Goal: Task Accomplishment & Management: Manage account settings

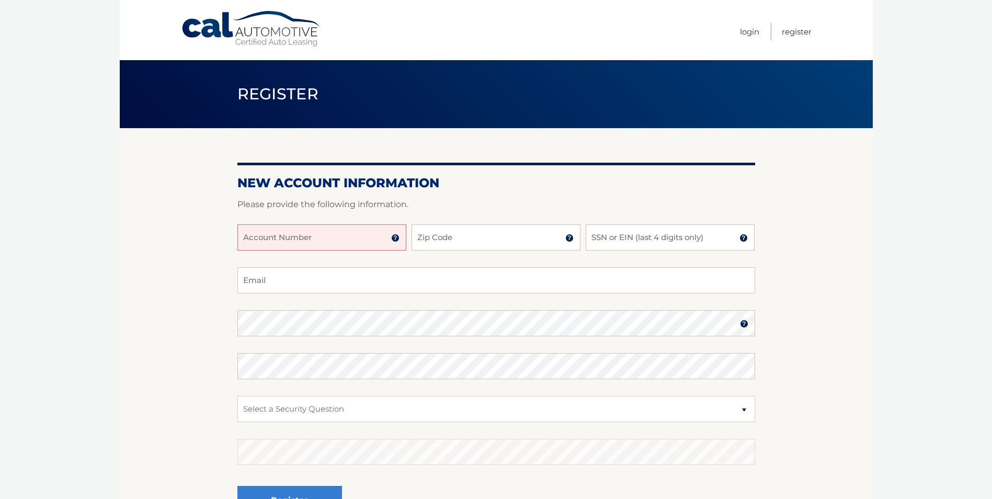
click at [290, 241] on input "Account Number" at bounding box center [321, 237] width 169 height 26
click at [397, 239] on img at bounding box center [395, 238] width 8 height 8
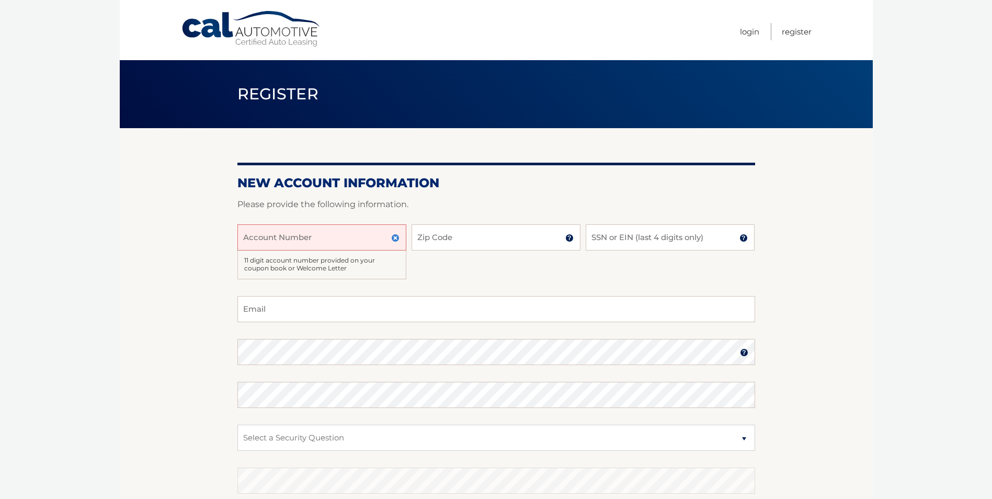
click at [397, 239] on img at bounding box center [395, 238] width 8 height 8
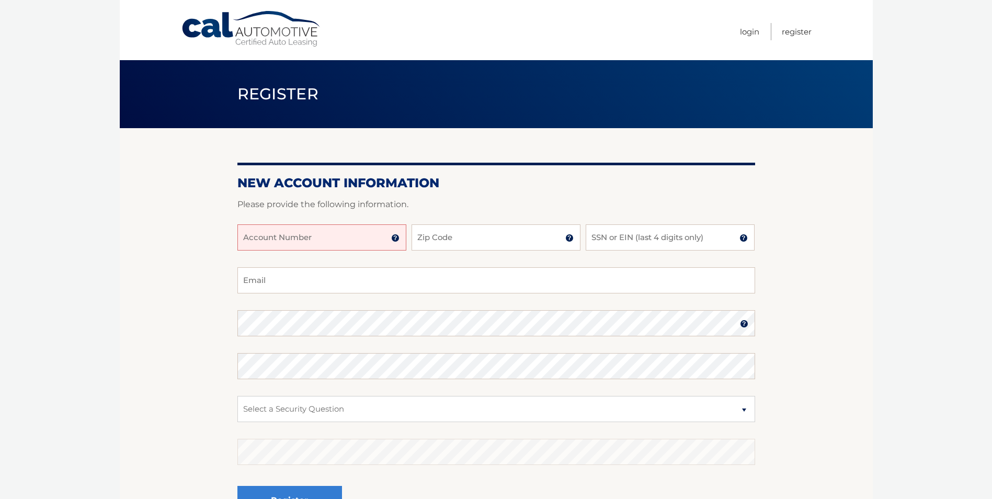
click at [302, 236] on input "Account Number" at bounding box center [321, 237] width 169 height 26
type input "44455815556"
click at [423, 240] on input "Zip Code" at bounding box center [496, 237] width 169 height 26
type input "11414"
click at [695, 233] on input "SSN or EIN (last 4 digits only)" at bounding box center [670, 237] width 169 height 26
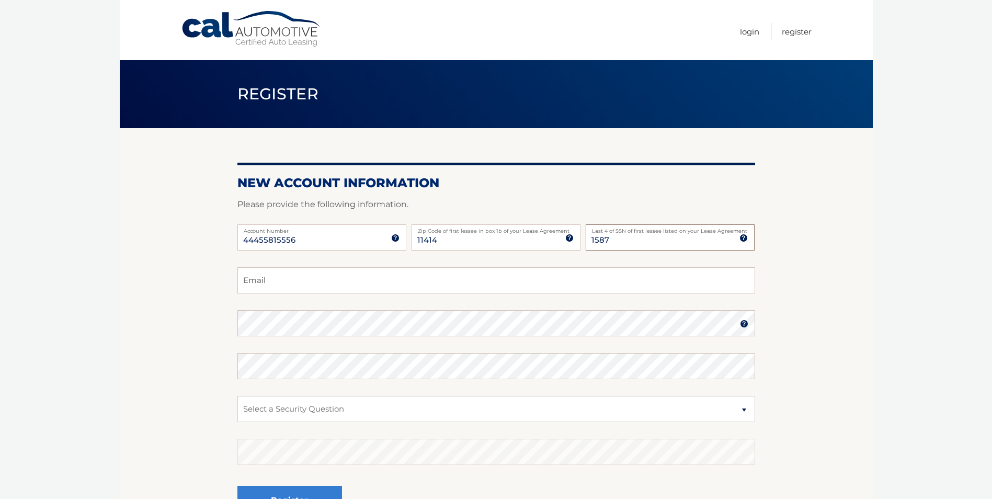
type input "1587"
click at [330, 285] on input "Email" at bounding box center [496, 280] width 518 height 26
type input "s"
type input "sandrarosario444@gmail.com"
click at [742, 323] on img at bounding box center [744, 324] width 8 height 8
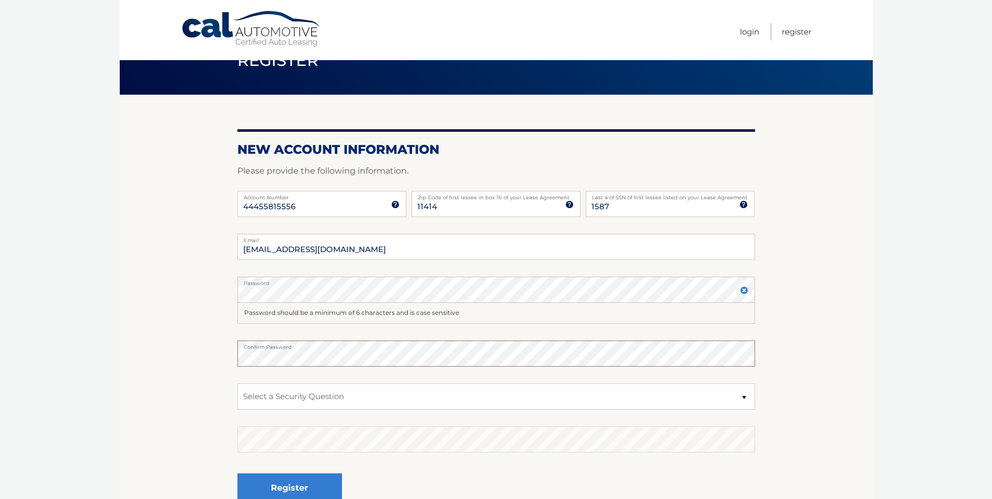
scroll to position [52, 0]
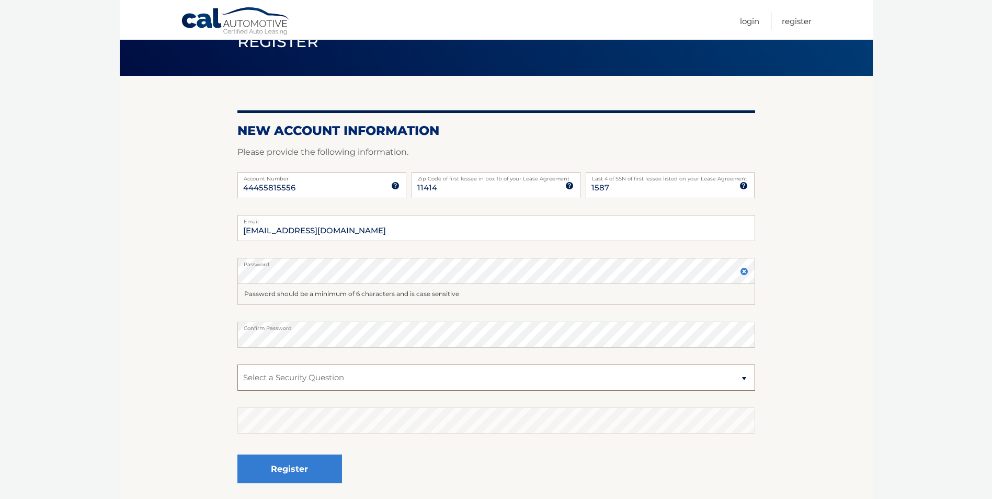
click at [744, 378] on select "Select a Security Question What was the name of your elementary school? What is…" at bounding box center [496, 378] width 518 height 26
select select "2"
click at [237, 365] on select "Select a Security Question What was the name of your elementary school? What is…" at bounding box center [496, 378] width 518 height 26
click at [290, 472] on button "Register" at bounding box center [289, 469] width 105 height 29
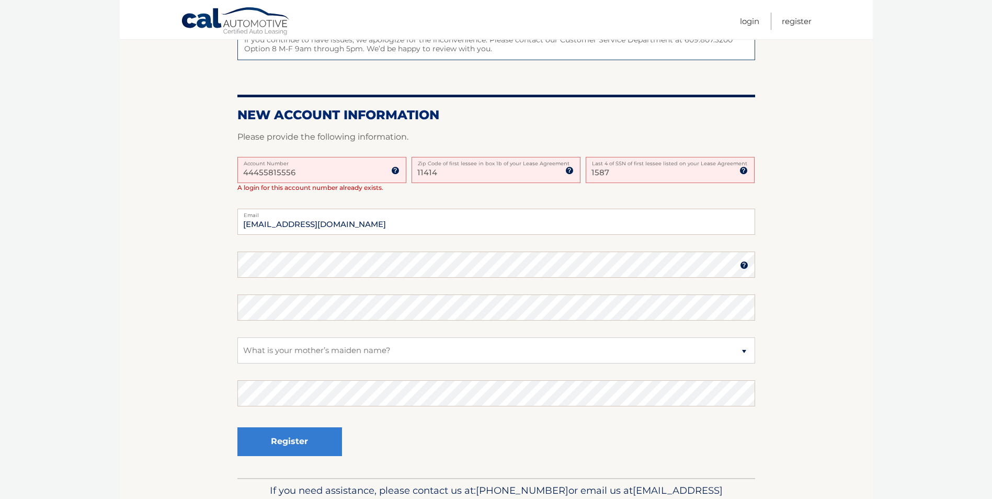
scroll to position [209, 0]
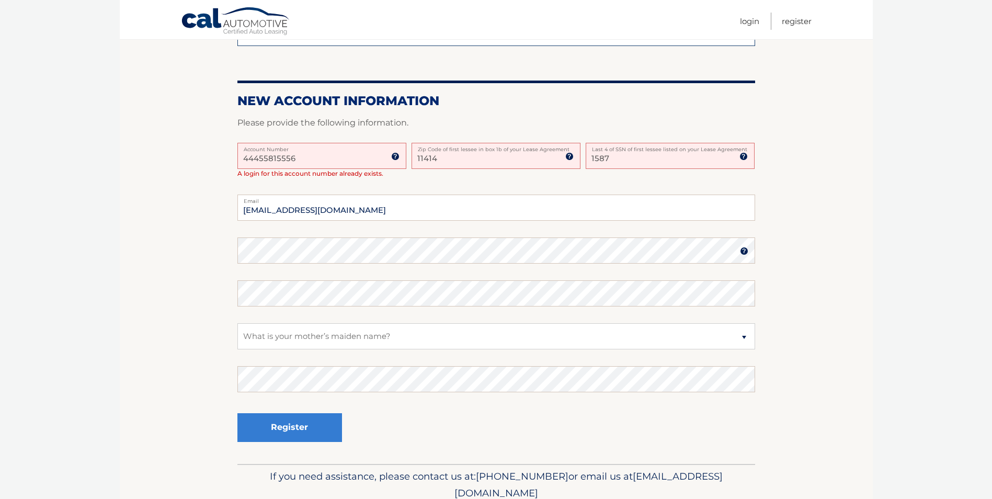
drag, startPoint x: 302, startPoint y: 161, endPoint x: 191, endPoint y: 176, distance: 111.9
click at [191, 176] on section "One or more fields have an error. Some things to keep in mind when creating you…" at bounding box center [496, 191] width 753 height 545
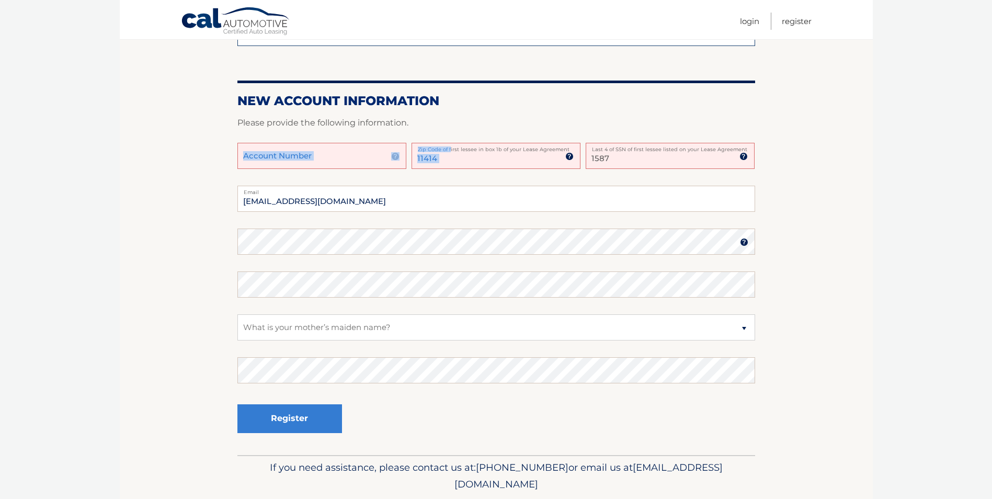
drag, startPoint x: 450, startPoint y: 151, endPoint x: 396, endPoint y: 161, distance: 55.3
click at [404, 161] on div "Account Number 11 digit account number provided on your coupon book or Welcome …" at bounding box center [496, 164] width 518 height 43
click at [446, 160] on input "11414" at bounding box center [496, 156] width 169 height 26
drag, startPoint x: 446, startPoint y: 160, endPoint x: 412, endPoint y: 159, distance: 33.5
click at [412, 159] on input "11414" at bounding box center [496, 156] width 169 height 26
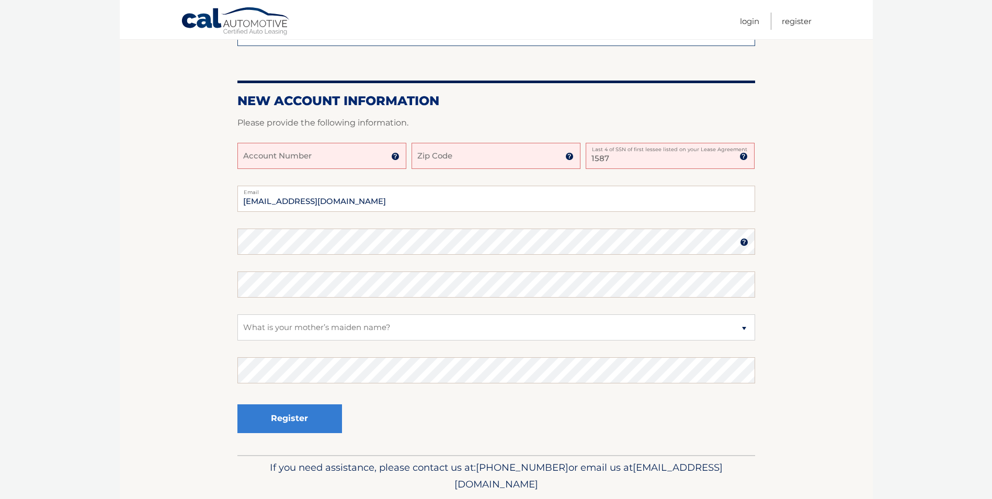
drag, startPoint x: 616, startPoint y: 154, endPoint x: 571, endPoint y: 160, distance: 45.4
click at [571, 160] on div "Account Number 11 digit account number provided on your coupon book or Welcome …" at bounding box center [496, 164] width 518 height 43
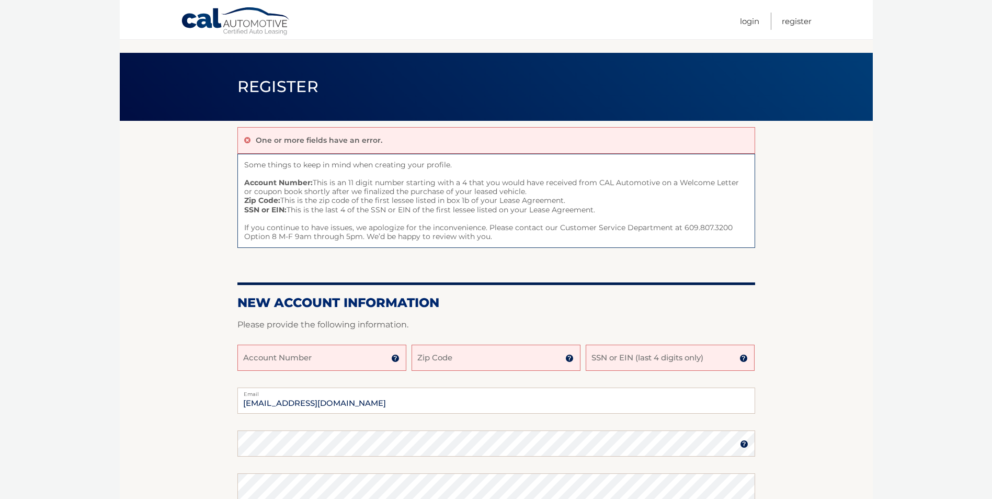
scroll to position [0, 0]
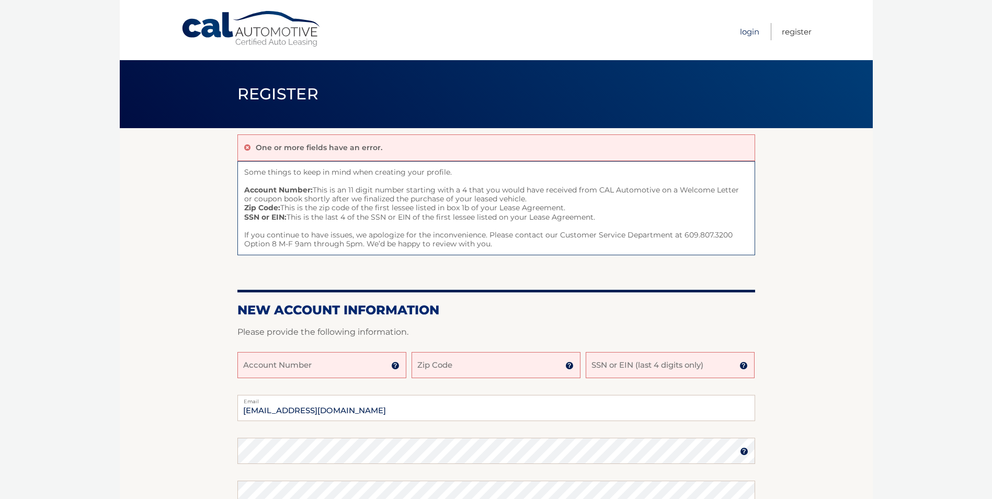
click at [743, 36] on link "Login" at bounding box center [749, 31] width 19 height 17
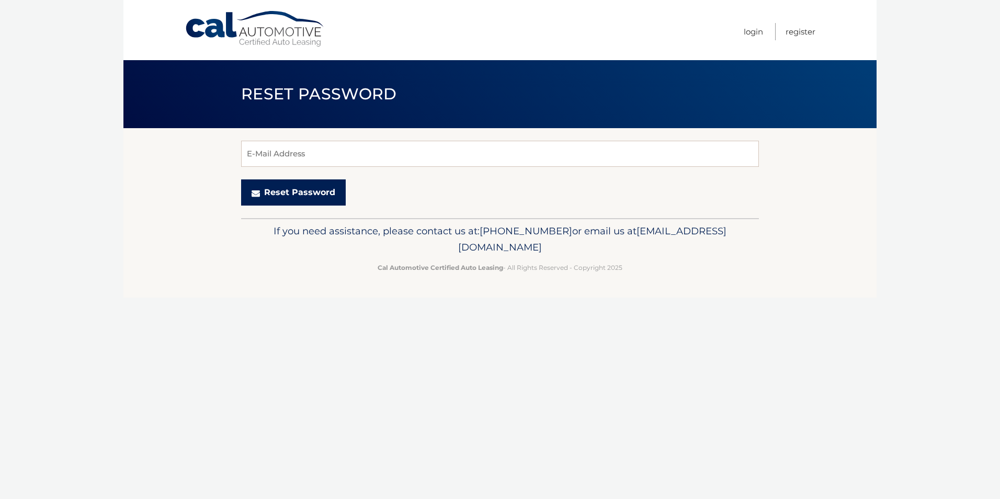
click at [305, 190] on button "Reset Password" at bounding box center [293, 192] width 105 height 26
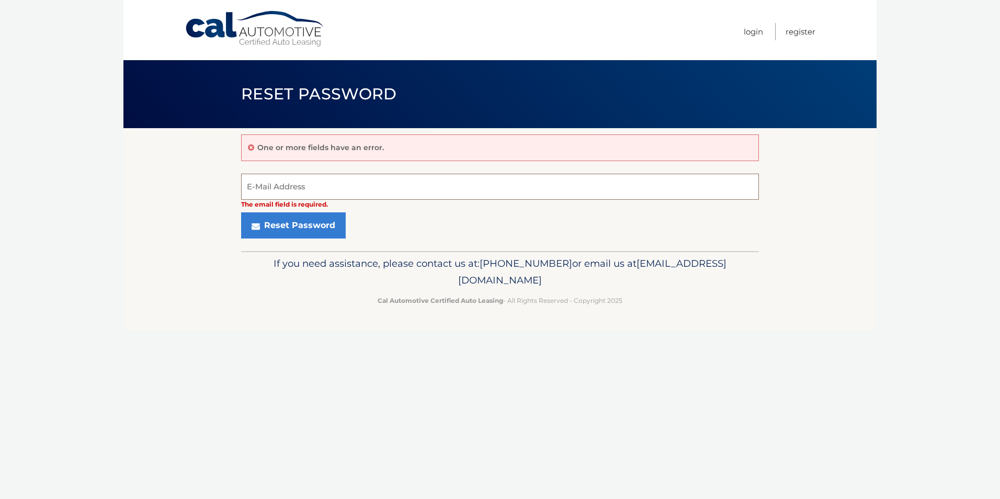
click at [304, 190] on input "E-Mail Address" at bounding box center [500, 187] width 518 height 26
type input "sandrarosario444@gmail.com"
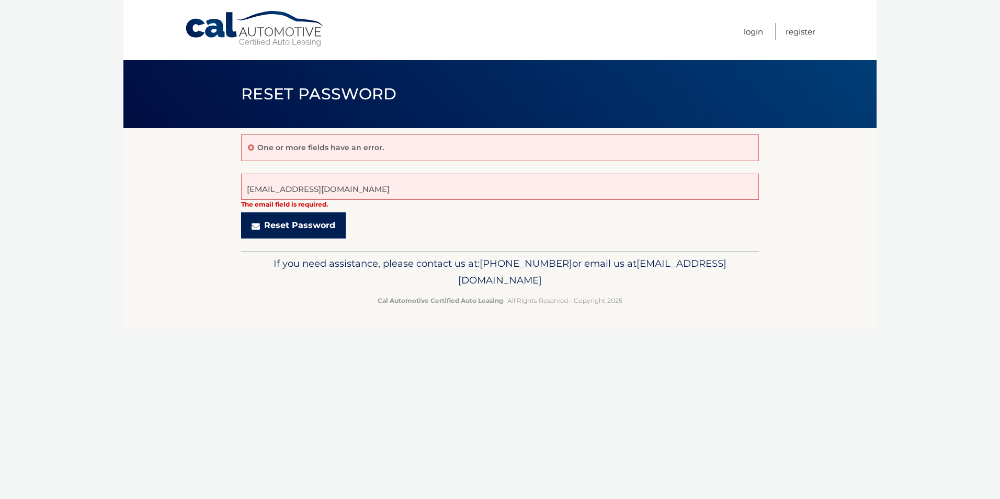
click at [299, 223] on button "Reset Password" at bounding box center [293, 225] width 105 height 26
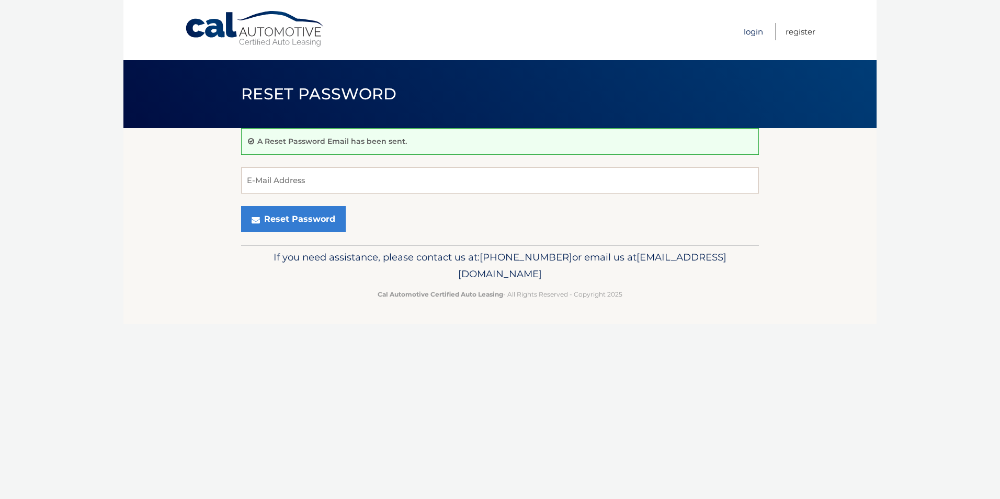
click at [754, 28] on link "Login" at bounding box center [753, 31] width 19 height 17
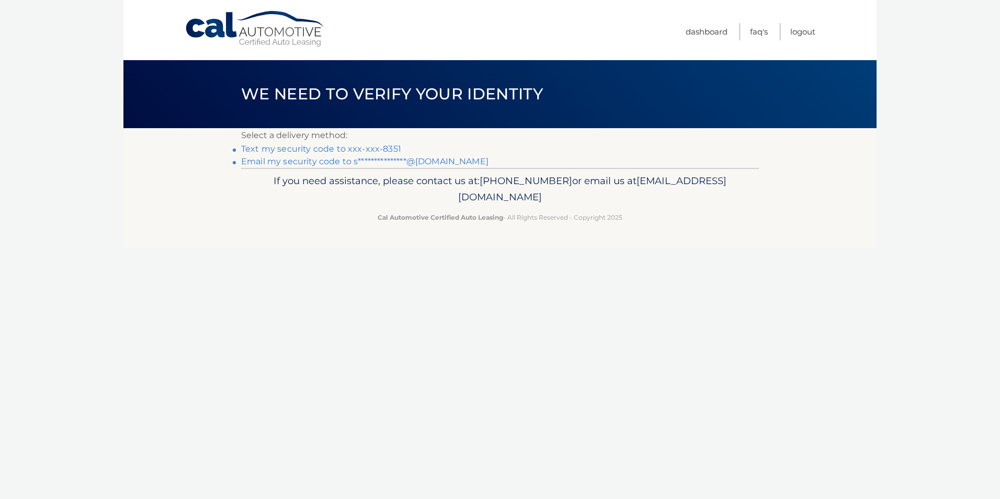
click at [346, 150] on link "Text my security code to xxx-xxx-8351" at bounding box center [321, 149] width 160 height 10
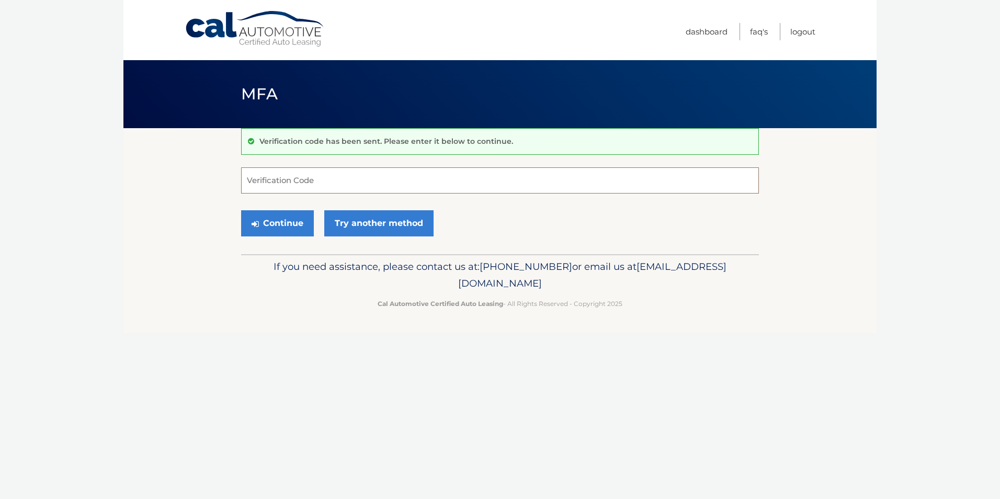
click at [299, 177] on input "Verification Code" at bounding box center [500, 180] width 518 height 26
type input "682001"
click at [289, 222] on button "Continue" at bounding box center [277, 223] width 73 height 26
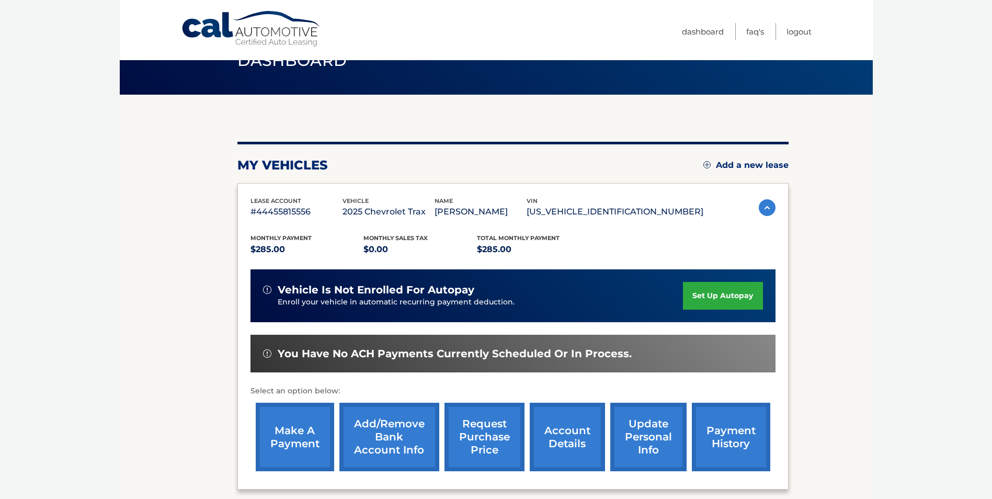
scroll to position [52, 0]
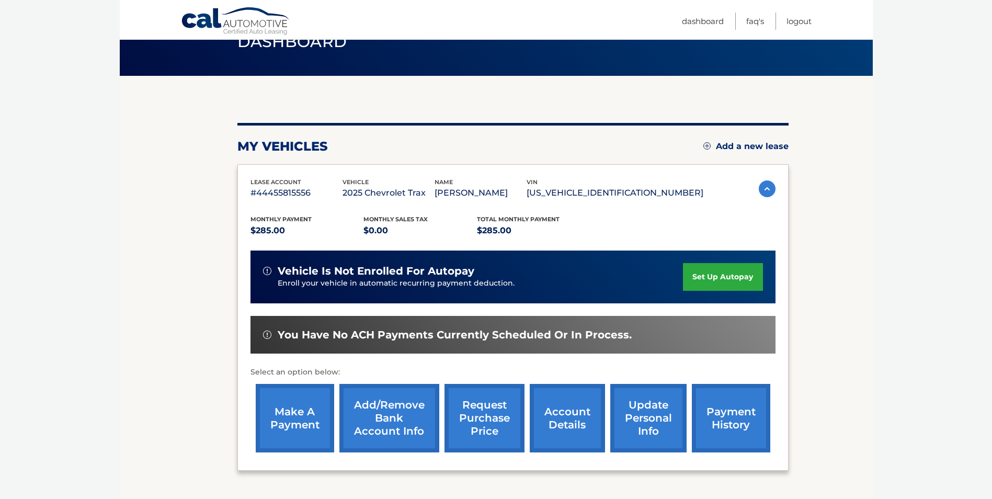
click at [741, 274] on link "set up autopay" at bounding box center [723, 277] width 80 height 28
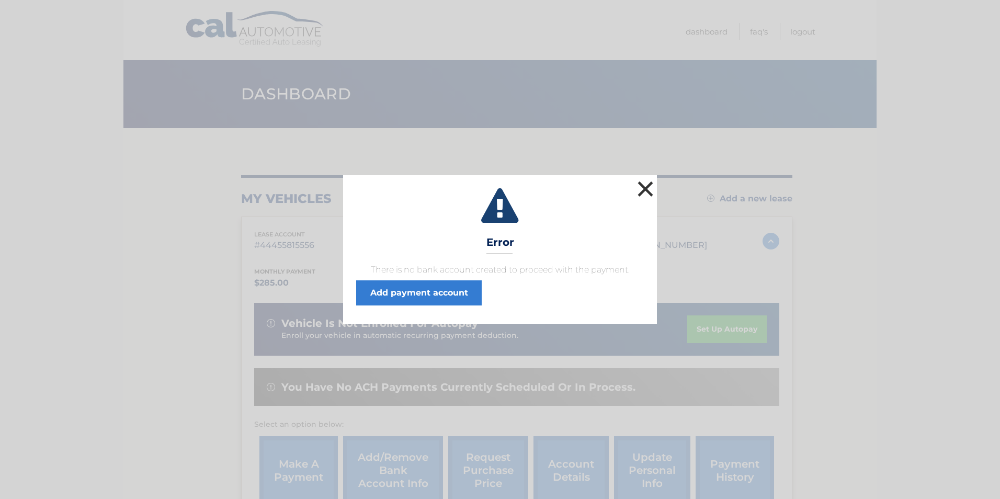
click at [644, 186] on button "×" at bounding box center [645, 188] width 21 height 21
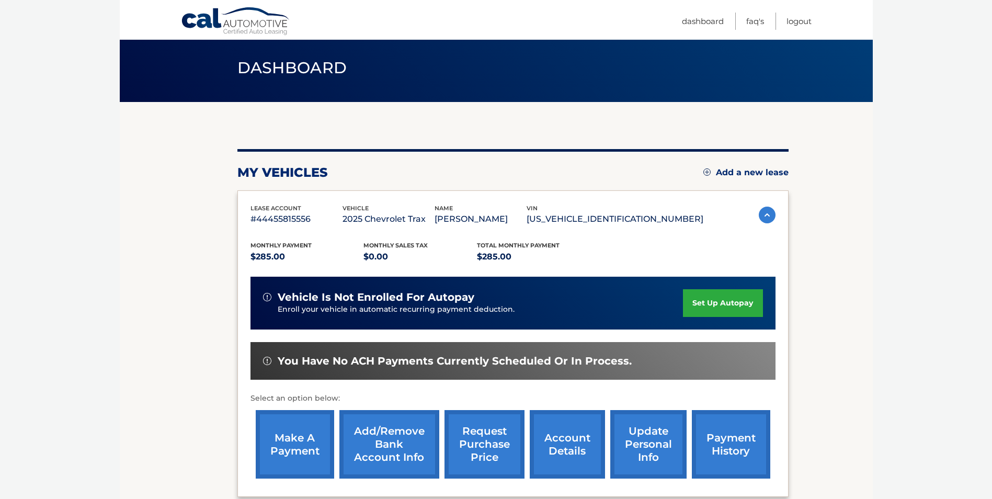
scroll to position [52, 0]
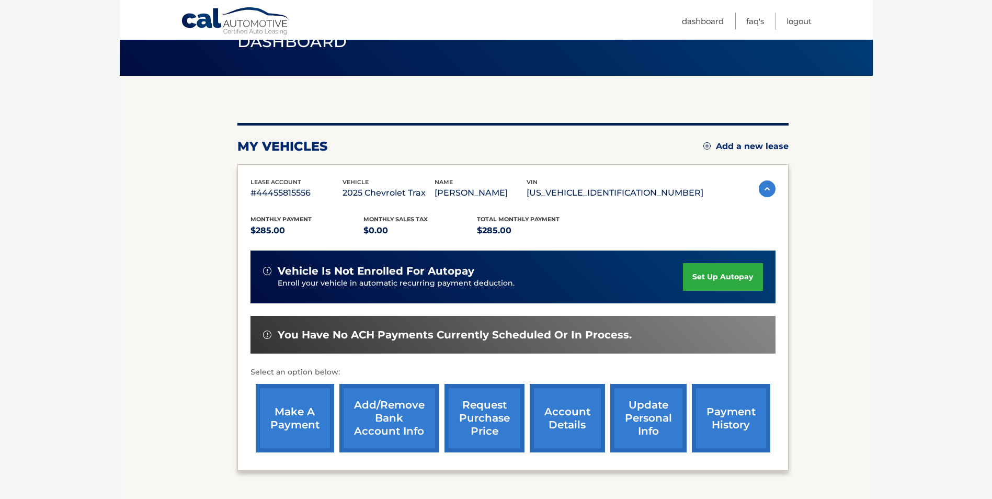
click at [383, 414] on link "Add/Remove bank account info" at bounding box center [389, 418] width 100 height 69
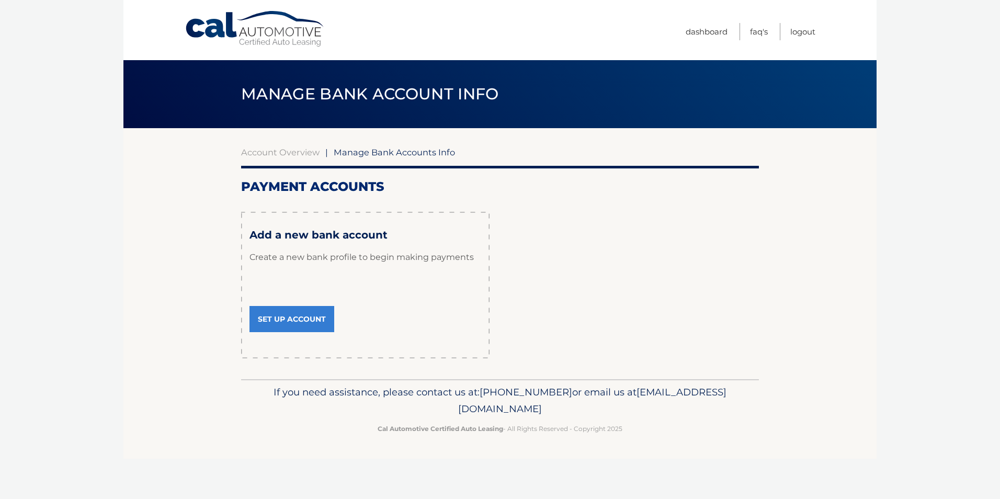
click at [302, 319] on link "Set Up Account" at bounding box center [292, 319] width 85 height 26
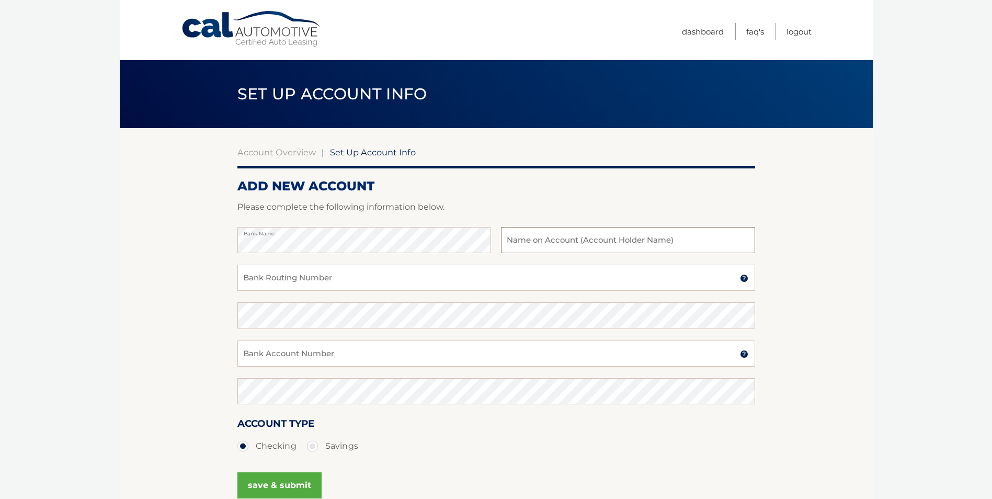
click at [540, 243] on input "text" at bounding box center [628, 240] width 254 height 26
type input "s"
type input "[PERSON_NAME]"
click at [362, 277] on input "Bank Routing Number" at bounding box center [496, 278] width 518 height 26
type input "026013673"
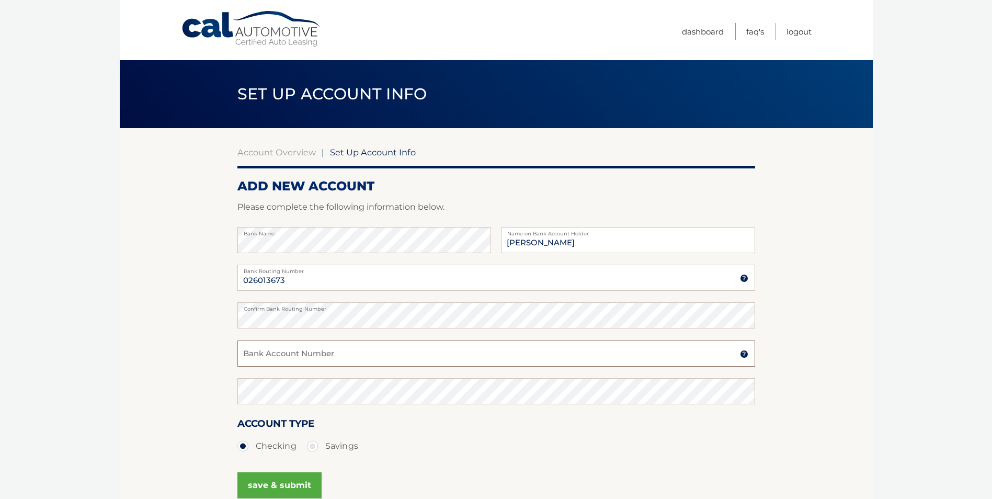
click at [316, 355] on input "Bank Account Number" at bounding box center [496, 354] width 518 height 26
type input "4287937515"
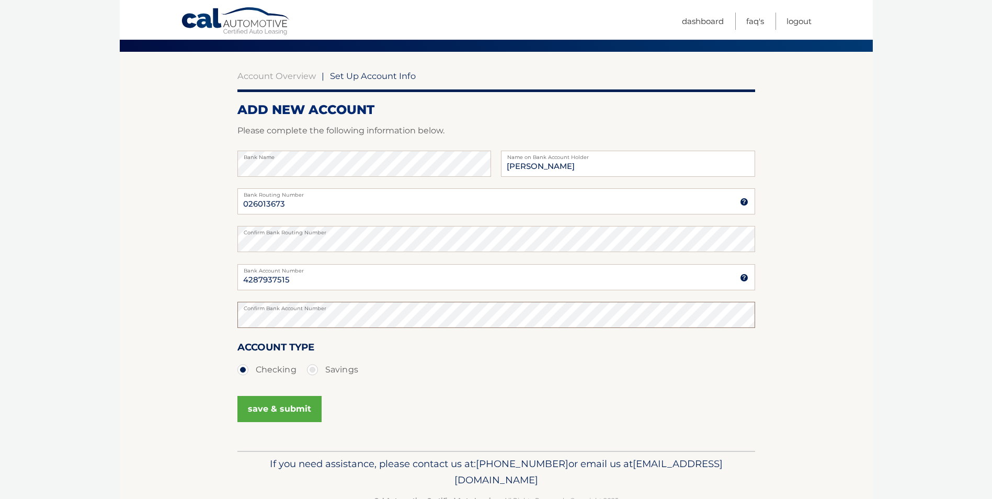
scroll to position [105, 0]
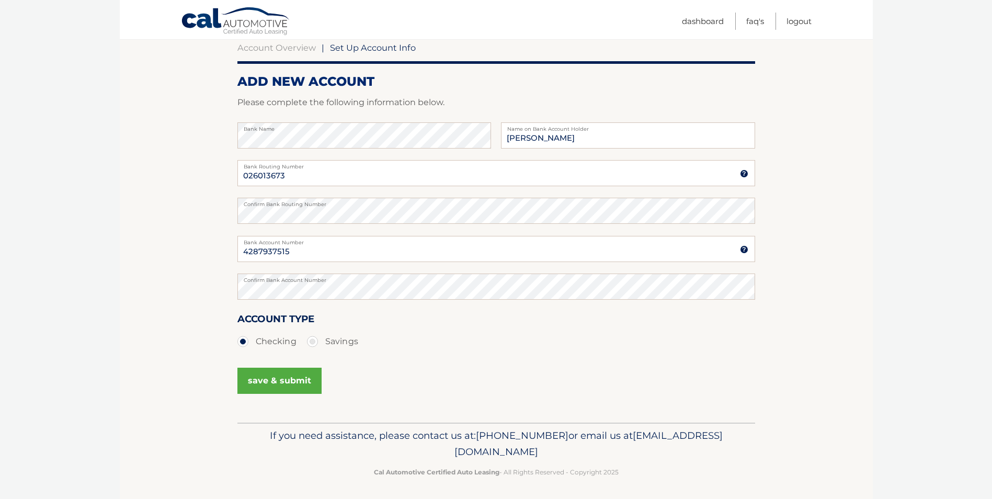
click at [264, 376] on button "save & submit" at bounding box center [279, 381] width 84 height 26
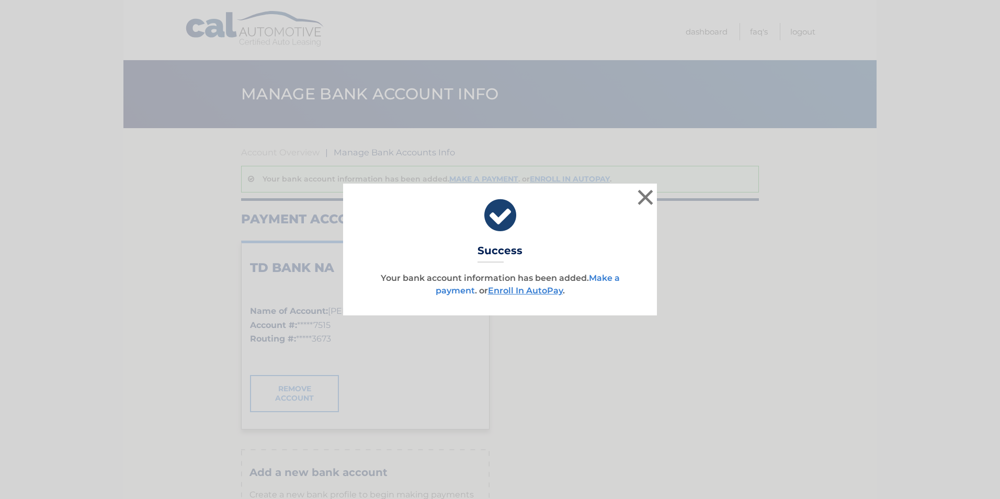
click at [607, 277] on link "Make a payment" at bounding box center [528, 284] width 184 height 22
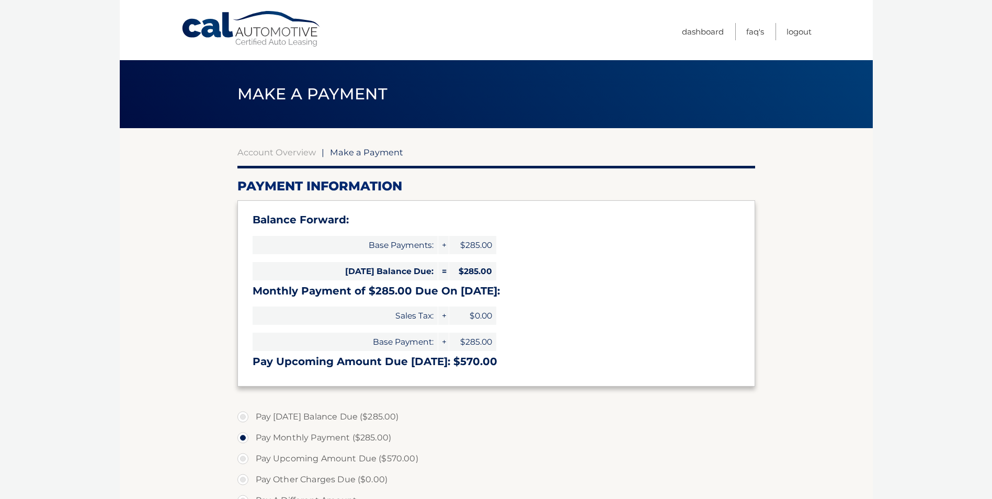
select select "MWFiMjAwOGEtYzJiMy00NzQ3LWJmYmMtMWNjYzg3MDIzMTJk"
click at [869, 229] on section "Account Overview | Make a Payment Payment Information Balance Forward: Base Pay…" at bounding box center [496, 420] width 753 height 584
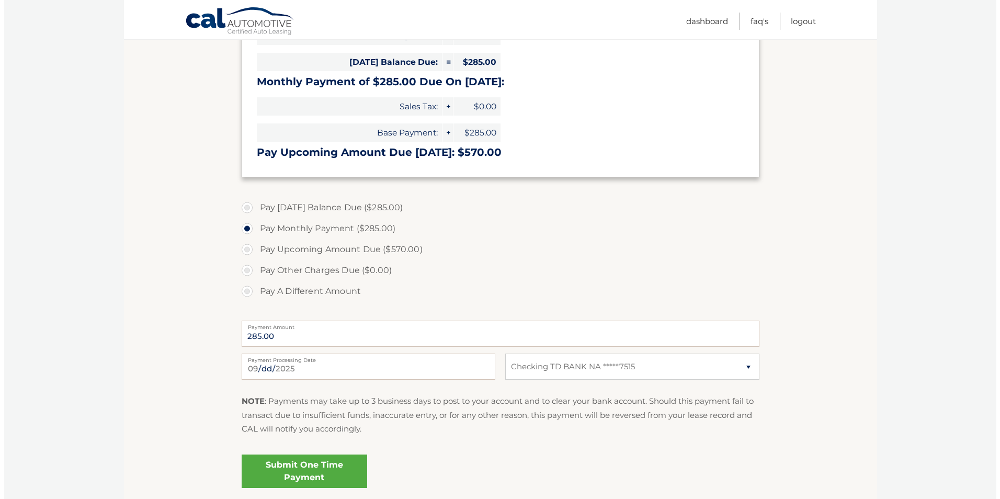
scroll to position [262, 0]
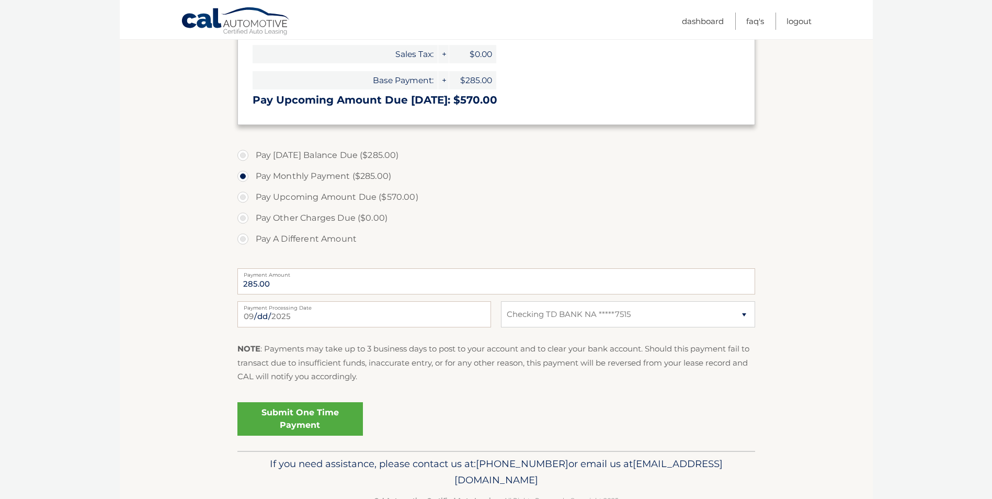
click at [297, 418] on link "Submit One Time Payment" at bounding box center [300, 418] width 126 height 33
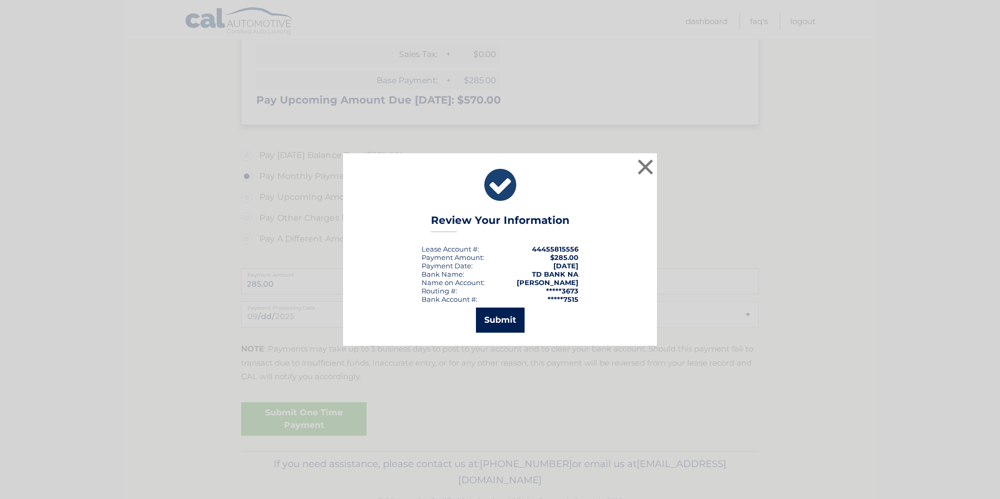
click at [504, 318] on button "Submit" at bounding box center [500, 320] width 49 height 25
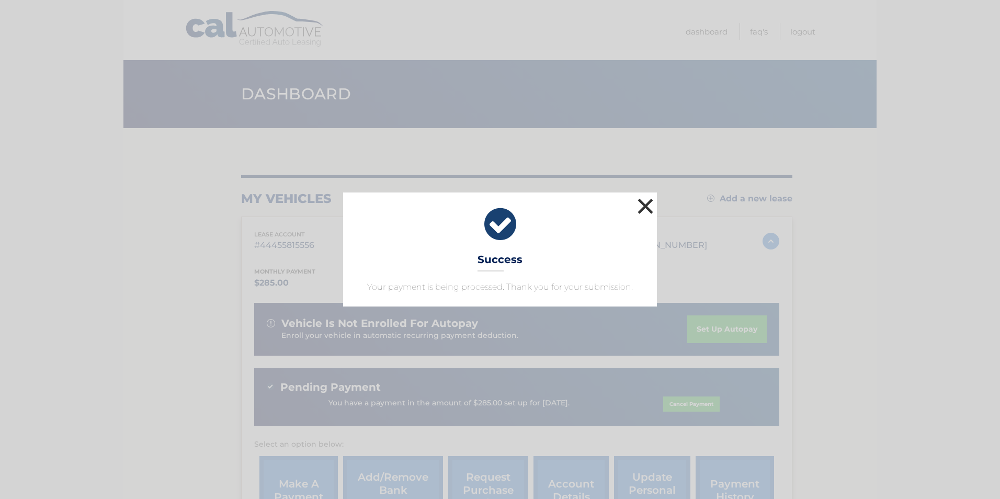
click at [644, 206] on button "×" at bounding box center [645, 206] width 21 height 21
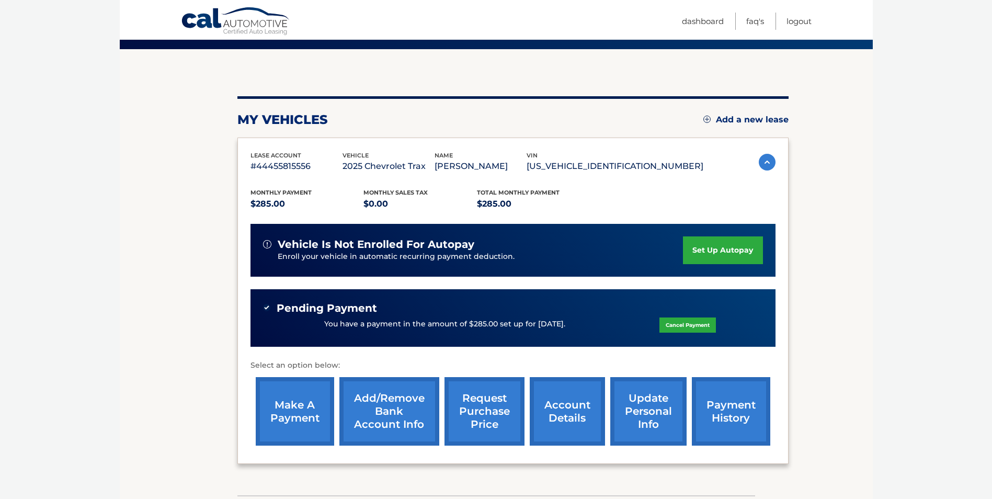
scroll to position [105, 0]
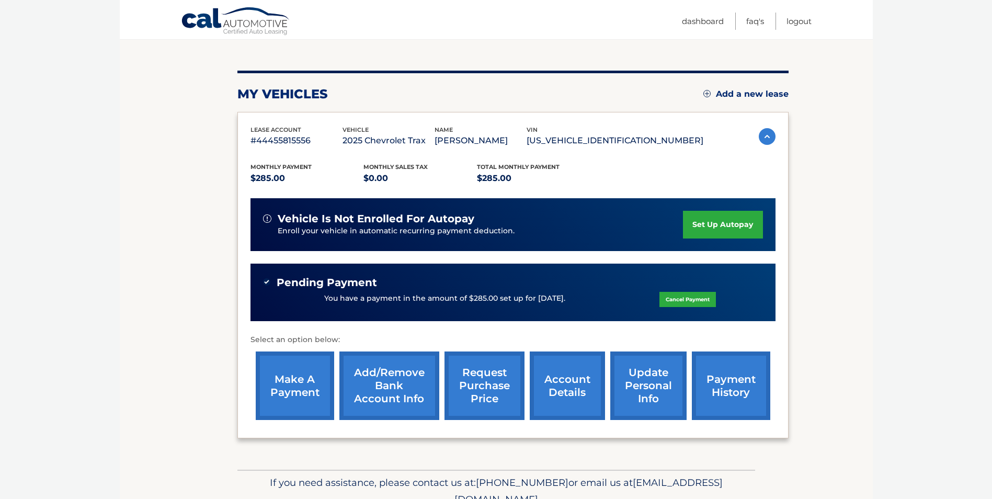
click at [729, 220] on link "set up autopay" at bounding box center [723, 225] width 80 height 28
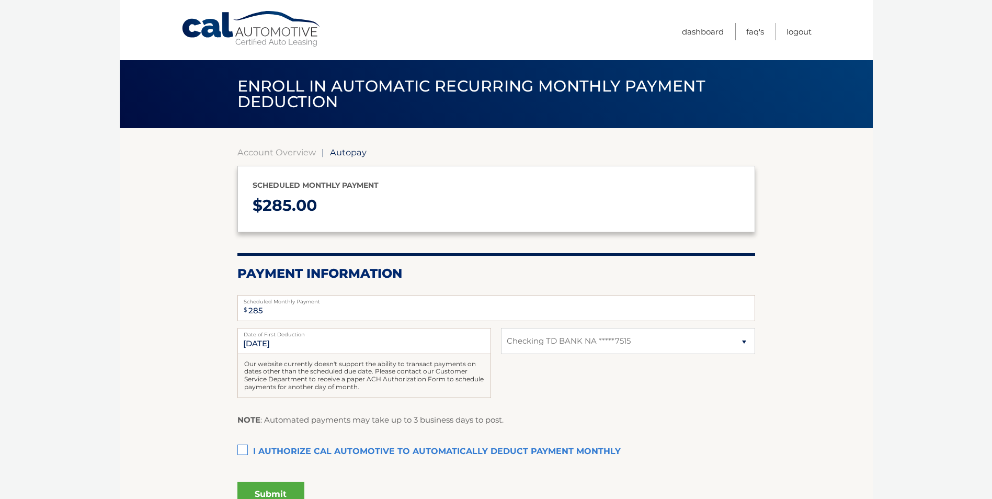
select select "MWFiMjAwOGEtYzJiMy00NzQ3LWJmYmMtMWNjYzg3MDIzMTJk"
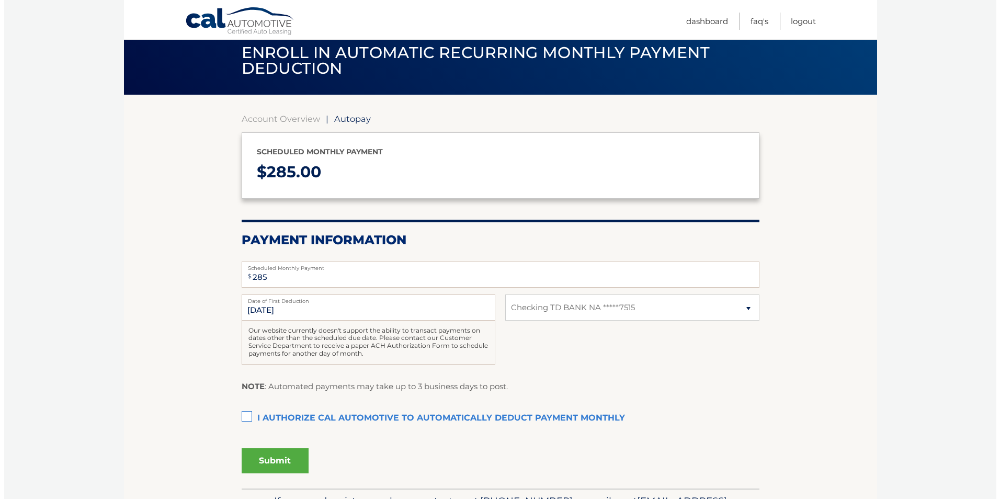
scroll to position [52, 0]
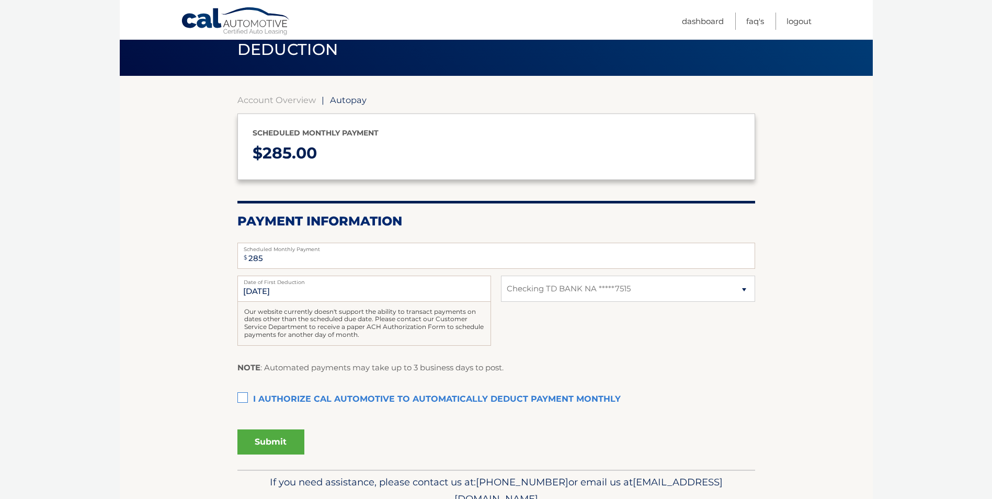
click at [243, 398] on label "I authorize cal automotive to automatically deduct payment monthly This checkbo…" at bounding box center [496, 399] width 518 height 21
click at [0, 0] on input "I authorize cal automotive to automatically deduct payment monthly This checkbo…" at bounding box center [0, 0] width 0 height 0
click at [296, 441] on button "Submit" at bounding box center [270, 441] width 67 height 25
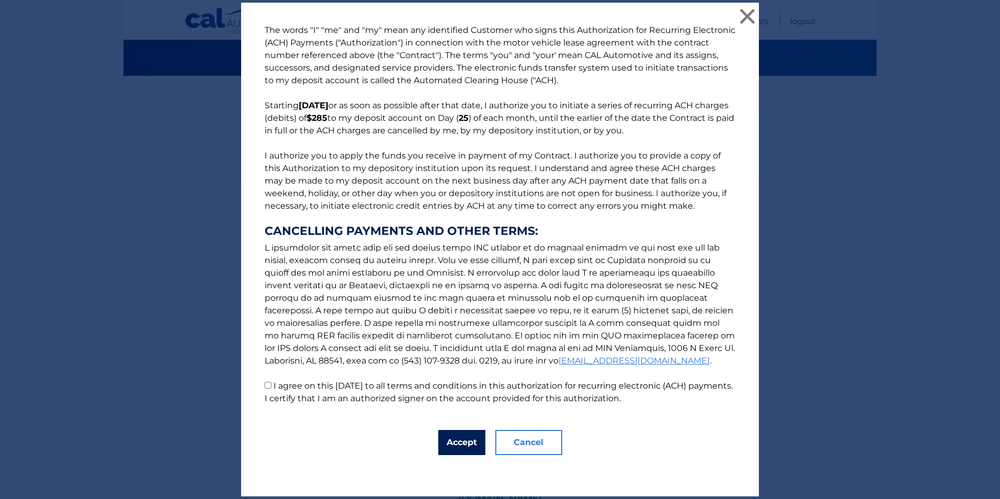
click at [449, 439] on button "Accept" at bounding box center [461, 442] width 47 height 25
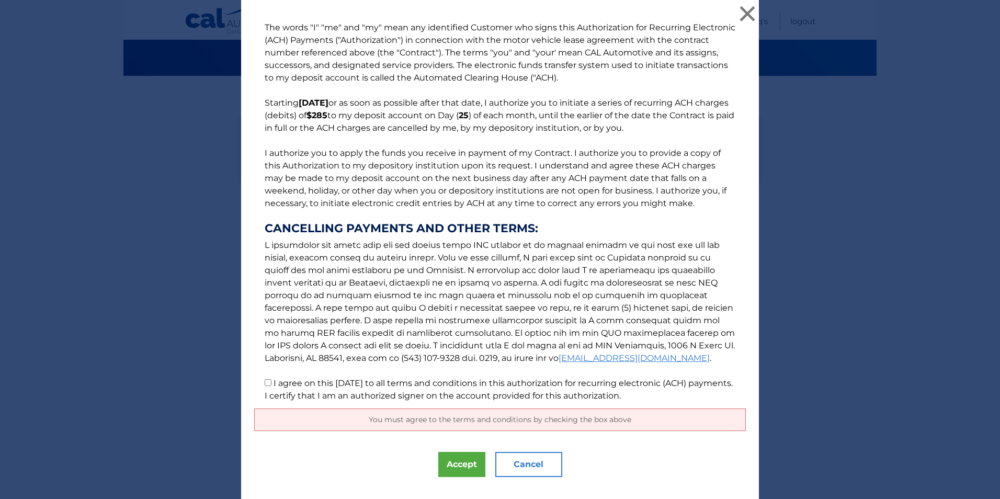
click at [265, 382] on input "I agree on this 09/29/2025 to all terms and conditions in this authorization fo…" at bounding box center [268, 382] width 7 height 7
checkbox input "true"
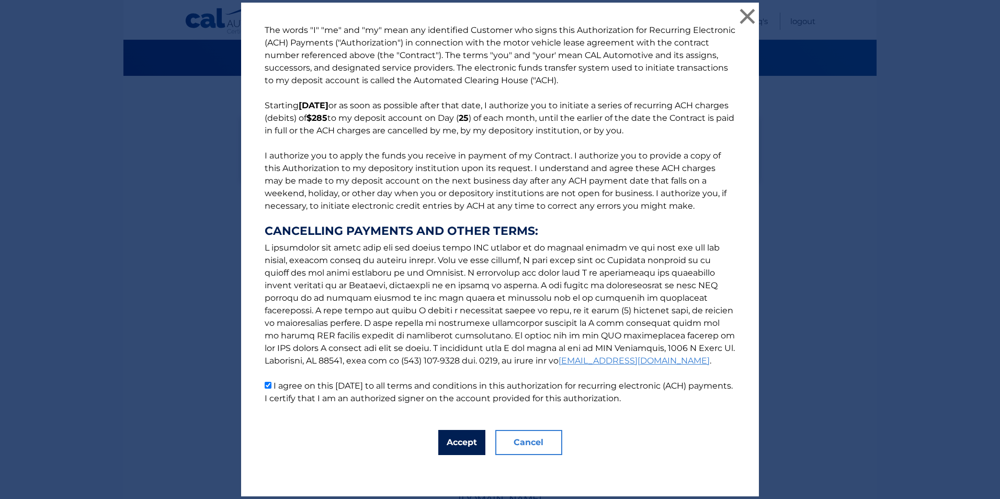
click at [448, 443] on button "Accept" at bounding box center [461, 442] width 47 height 25
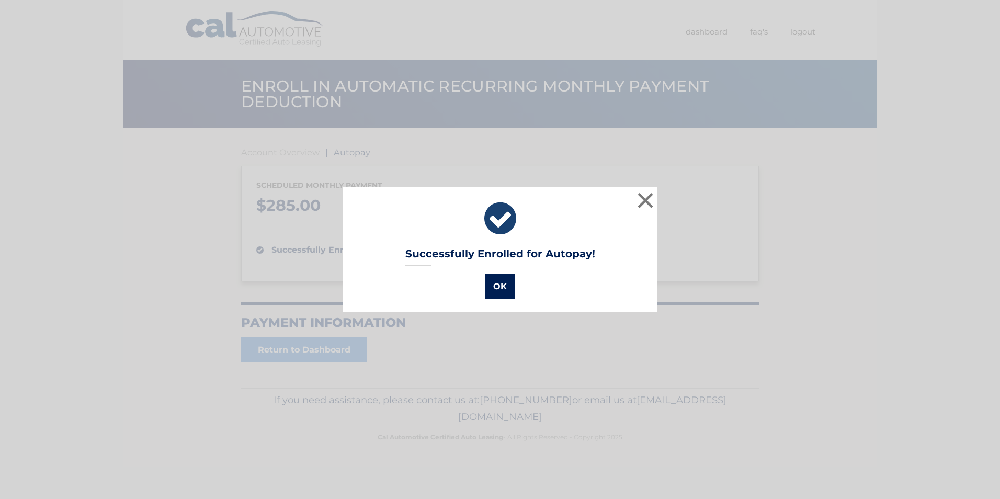
click at [495, 293] on button "OK" at bounding box center [500, 286] width 30 height 25
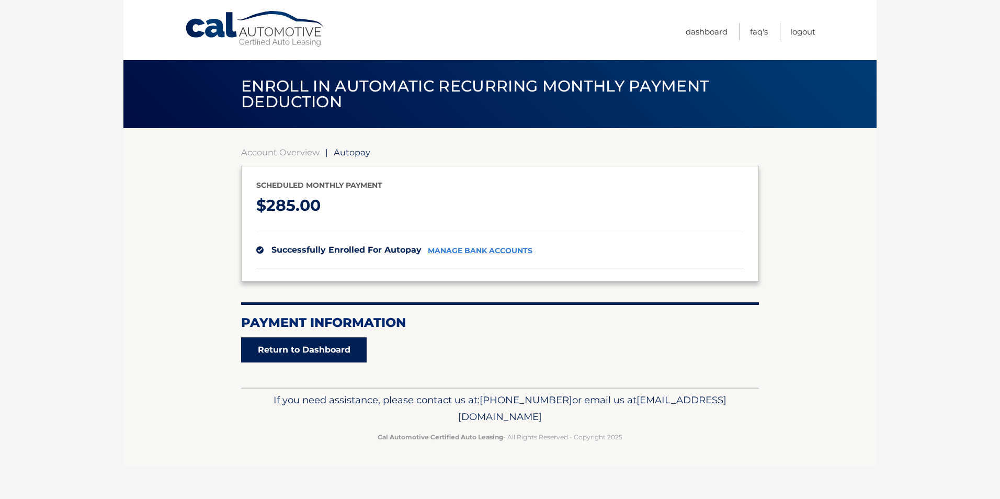
click at [310, 349] on link "Return to Dashboard" at bounding box center [304, 349] width 126 height 25
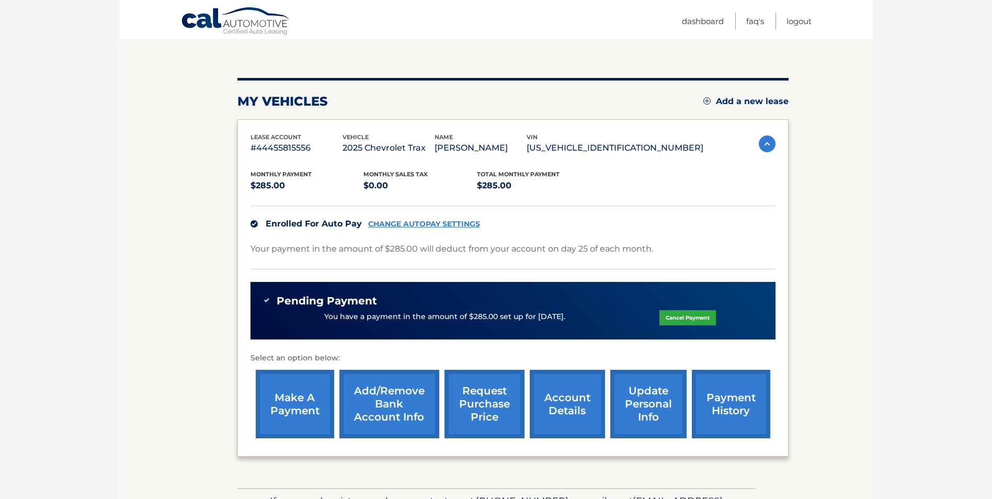
scroll to position [105, 0]
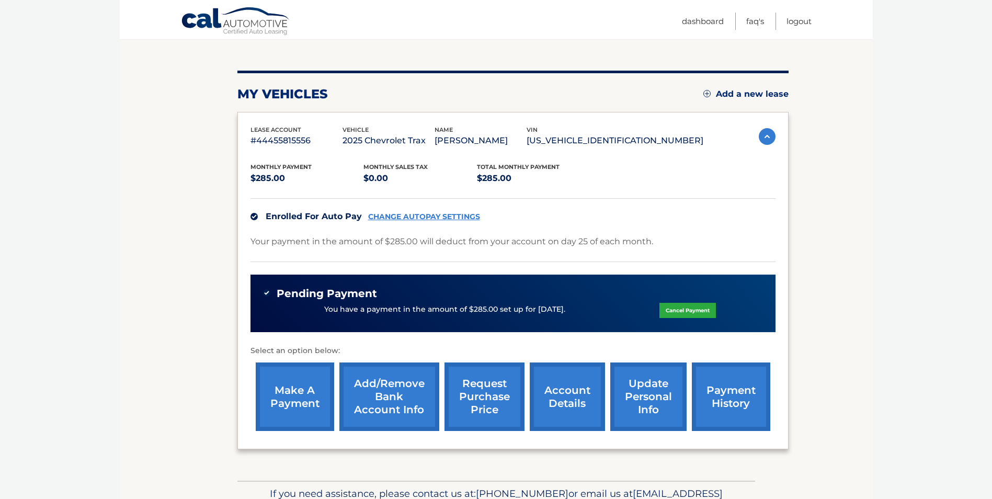
click at [649, 409] on link "update personal info" at bounding box center [648, 397] width 76 height 69
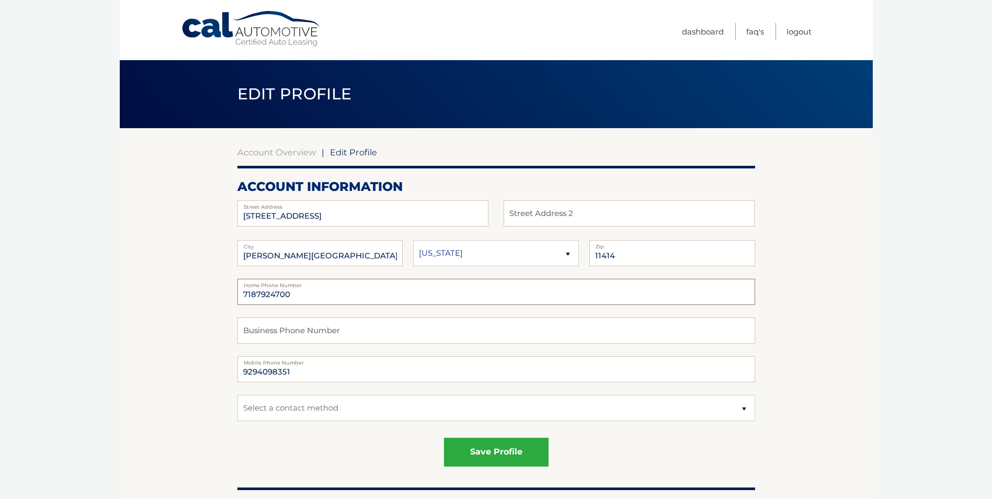
drag, startPoint x: 293, startPoint y: 294, endPoint x: 236, endPoint y: 296, distance: 57.6
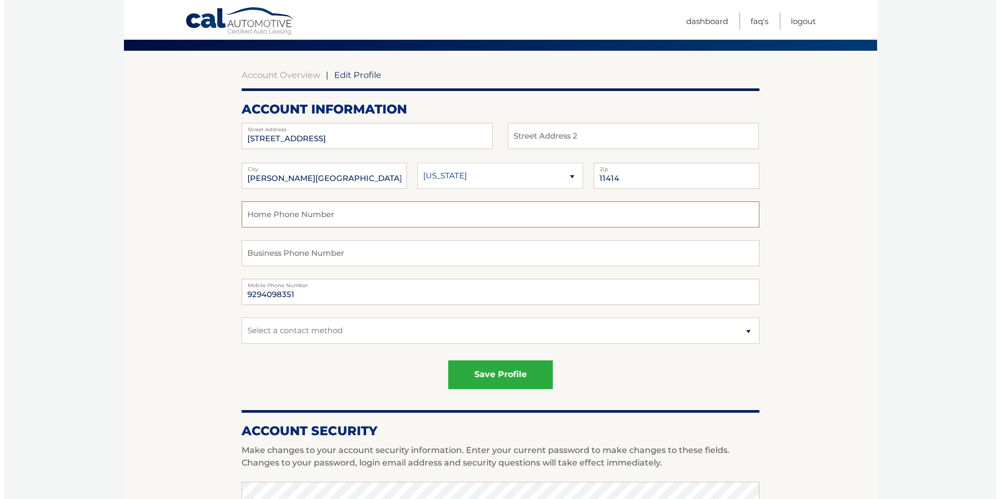
scroll to position [105, 0]
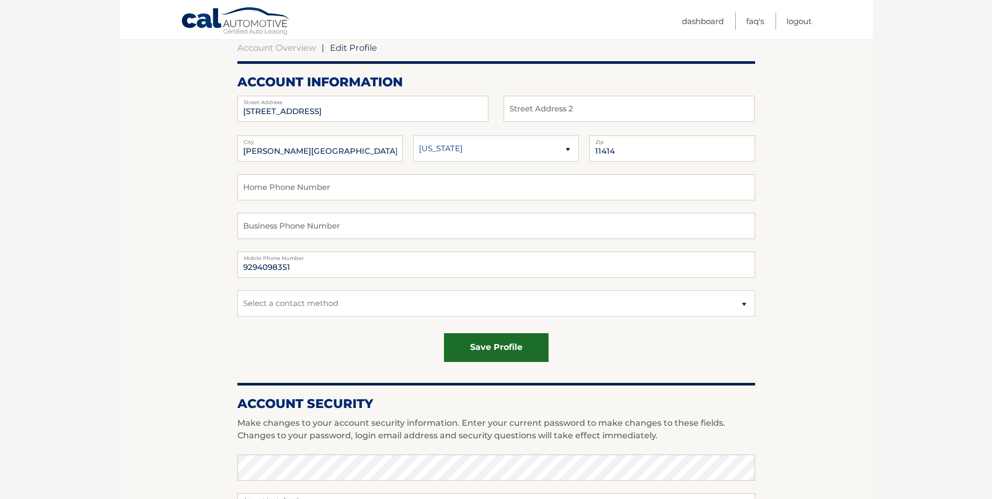
click at [503, 349] on button "save profile" at bounding box center [496, 347] width 105 height 29
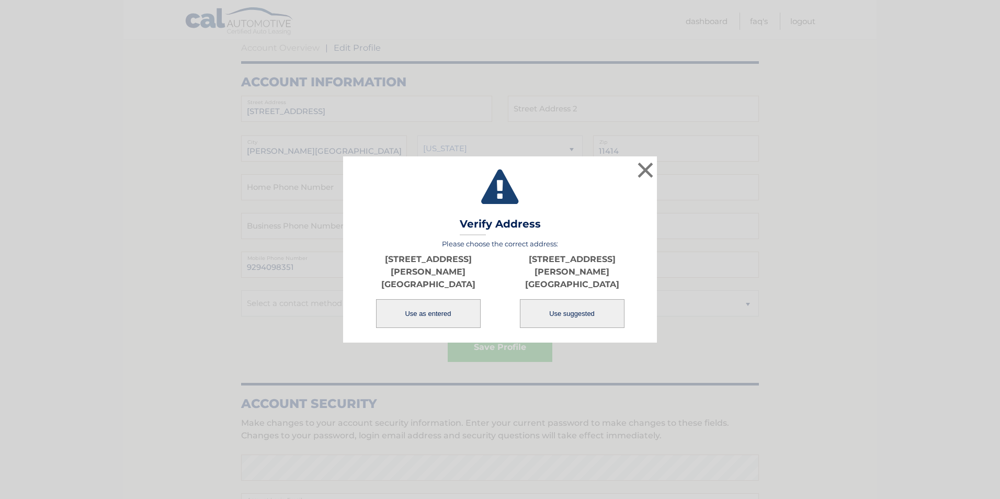
click at [416, 311] on button "Use as entered" at bounding box center [428, 313] width 105 height 29
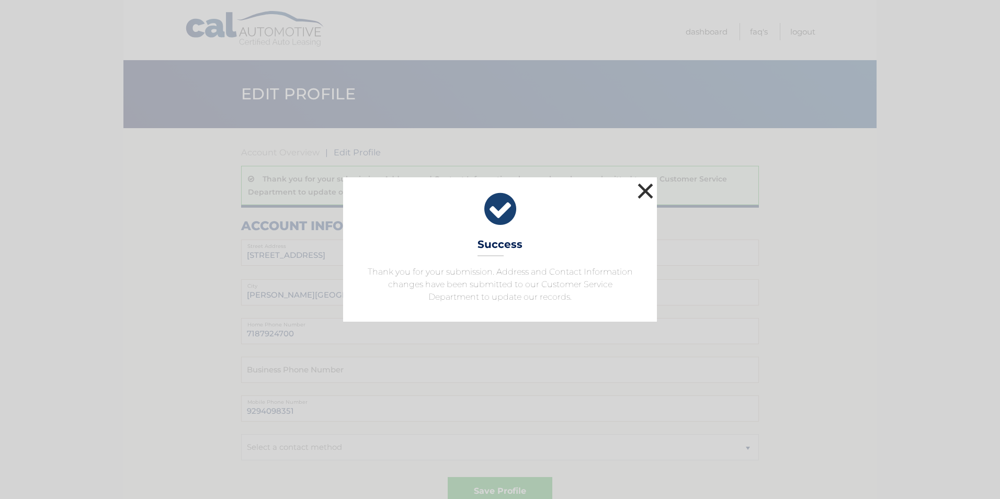
click at [646, 188] on button "×" at bounding box center [645, 190] width 21 height 21
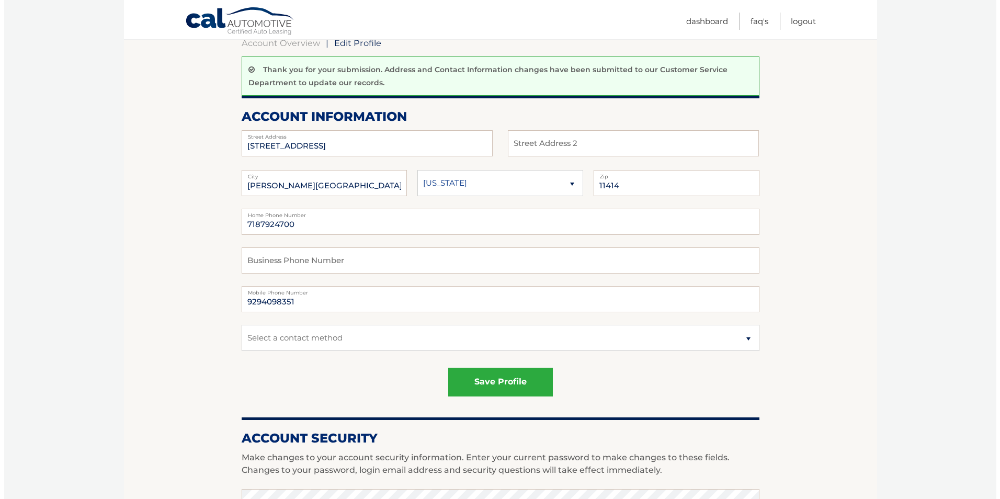
scroll to position [157, 0]
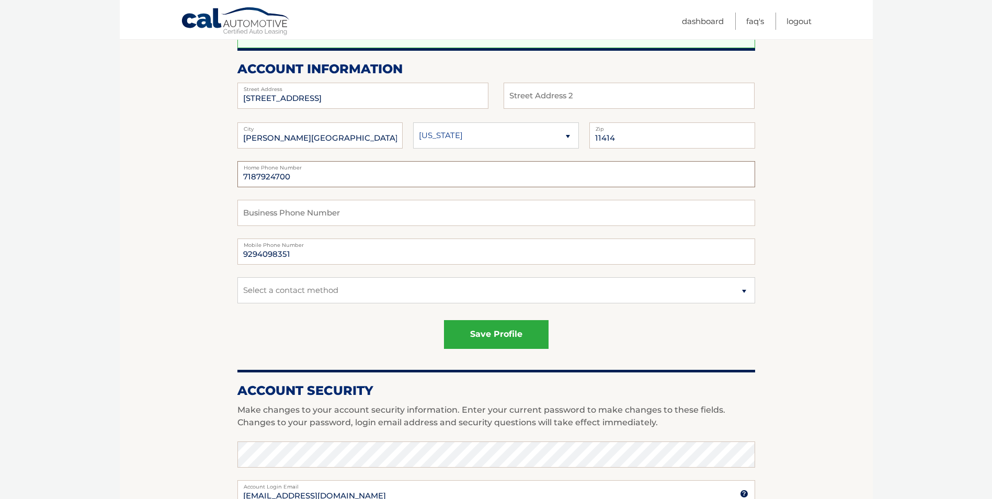
drag, startPoint x: 291, startPoint y: 174, endPoint x: 234, endPoint y: 178, distance: 56.6
click at [234, 178] on section "Account Overview | Edit Profile Thank you for your submission. Address and Cont…" at bounding box center [496, 394] width 753 height 846
click at [470, 332] on button "save profile" at bounding box center [496, 334] width 105 height 29
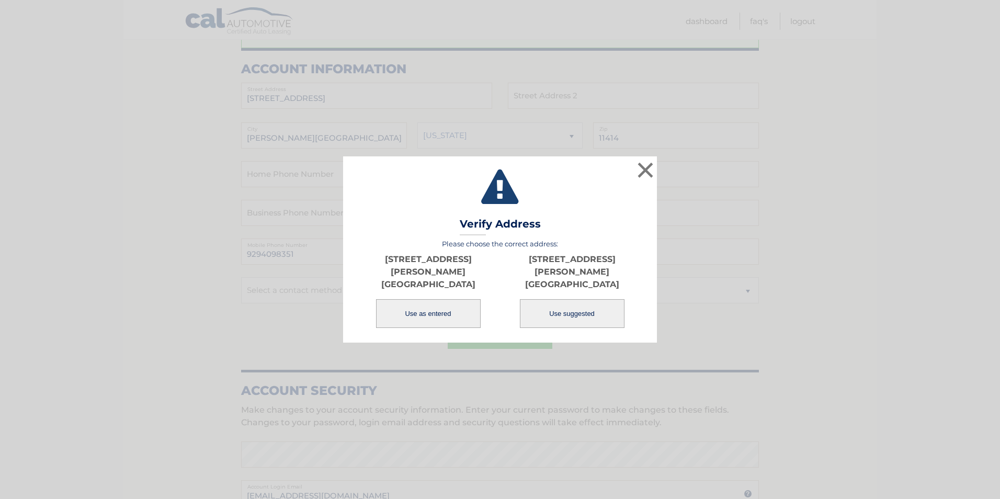
click at [556, 307] on button "Use suggested" at bounding box center [572, 313] width 105 height 29
type input "16351 85TH ST"
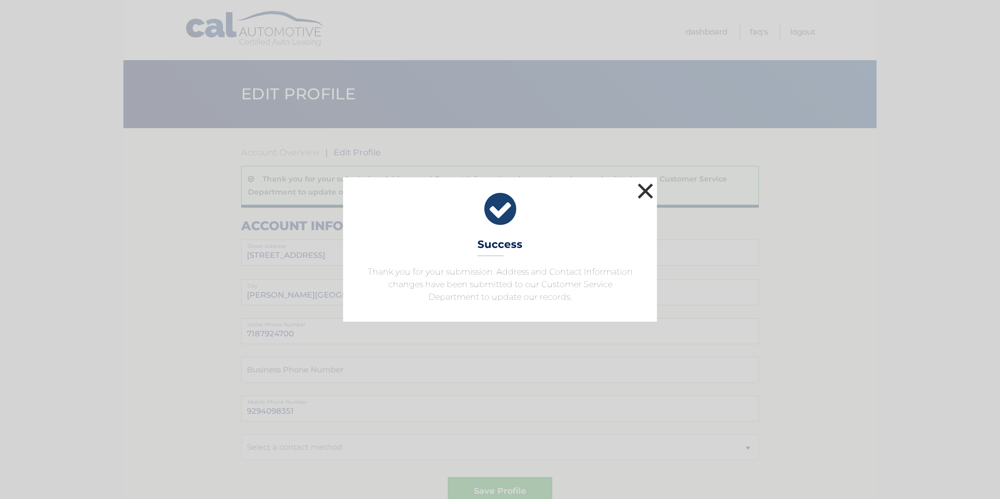
click at [647, 190] on button "×" at bounding box center [645, 190] width 21 height 21
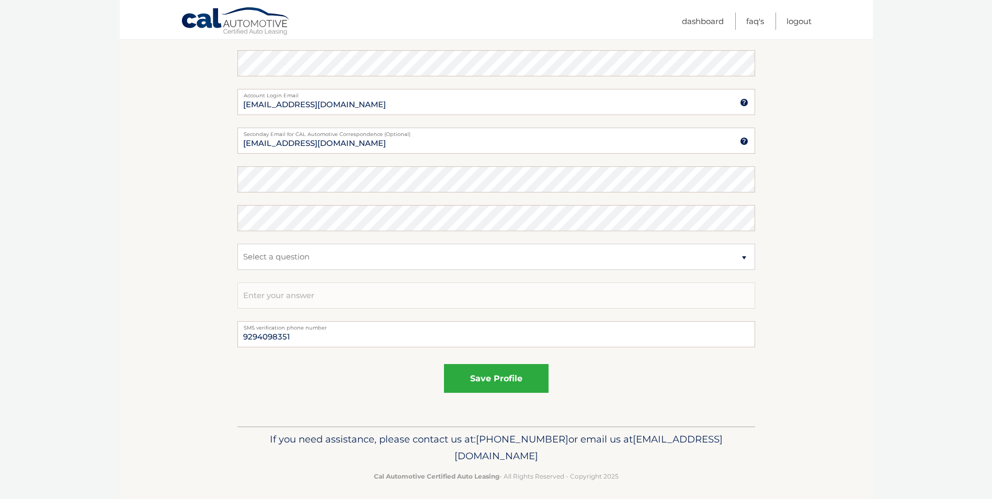
scroll to position [555, 0]
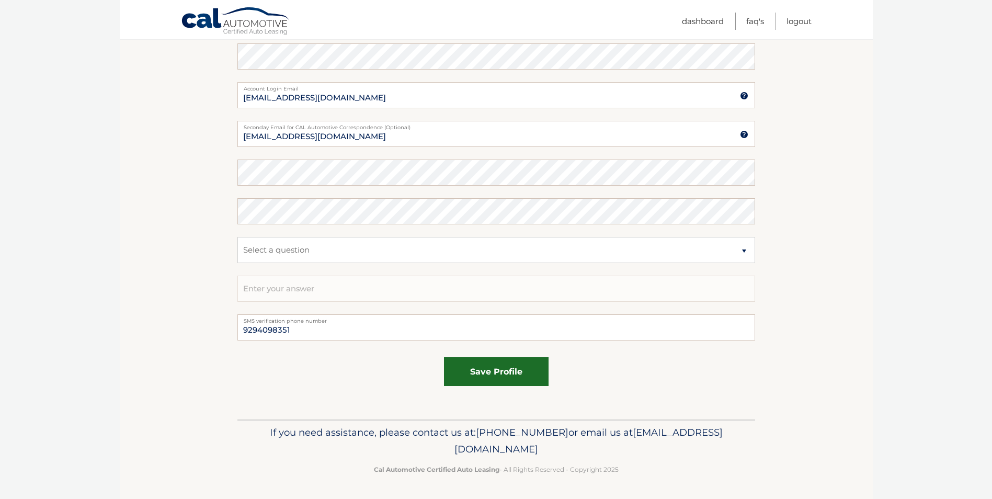
click at [512, 381] on button "save profile" at bounding box center [496, 371] width 105 height 29
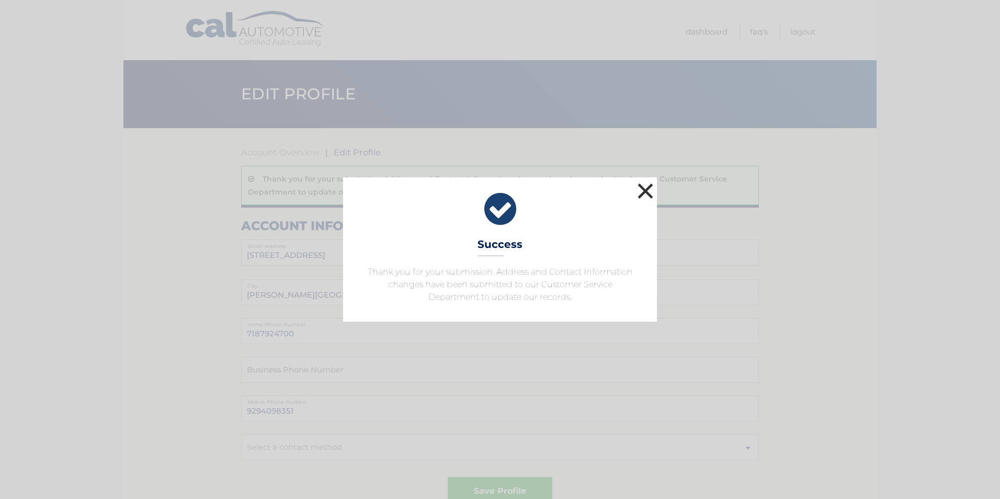
click at [641, 190] on button "×" at bounding box center [645, 190] width 21 height 21
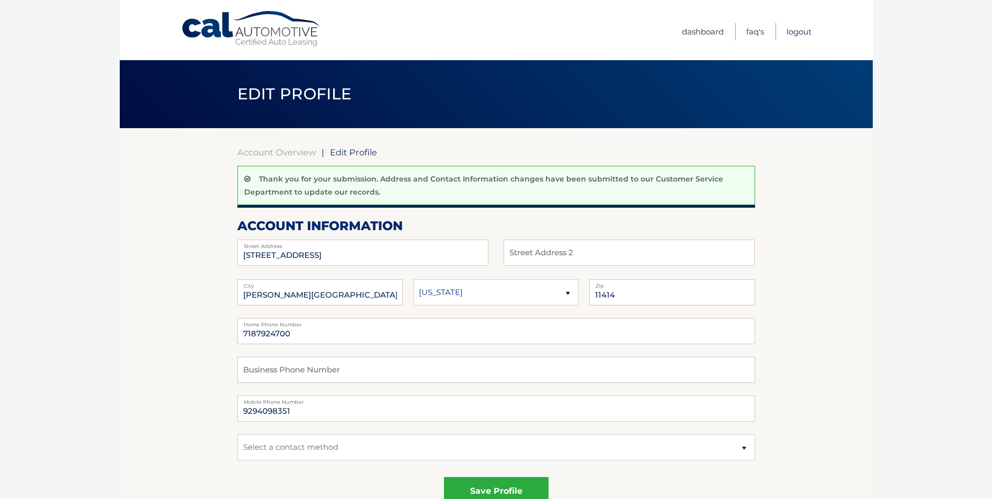
click at [798, 30] on link "Logout" at bounding box center [799, 31] width 25 height 17
